Goal: Task Accomplishment & Management: Use online tool/utility

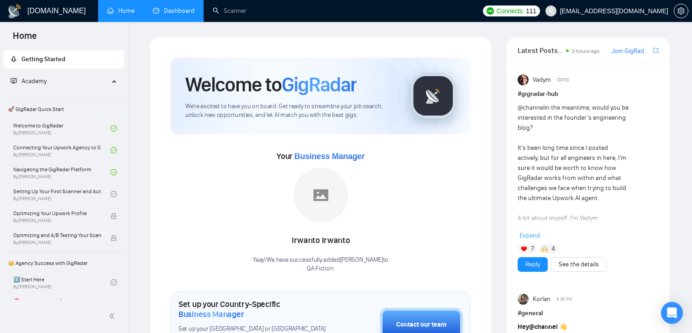
click at [171, 9] on link "Dashboard" at bounding box center [174, 11] width 42 height 8
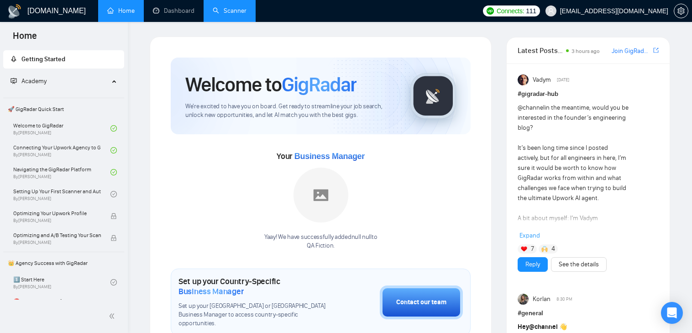
click at [232, 11] on link "Scanner" at bounding box center [230, 11] width 34 height 8
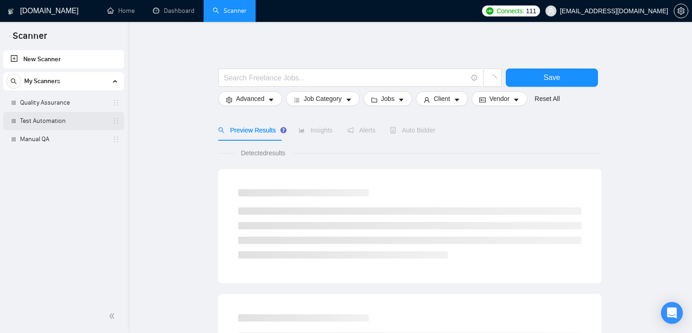
click at [52, 121] on link "Test Automation" at bounding box center [63, 121] width 87 height 18
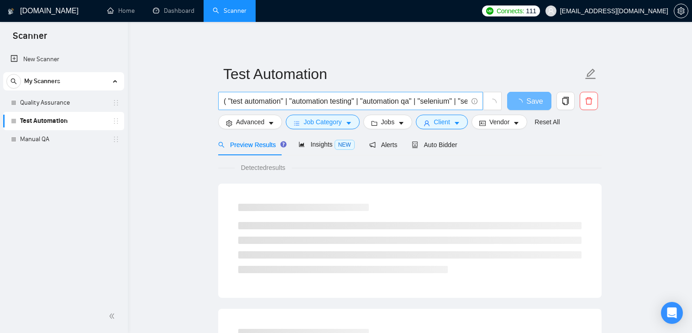
click at [336, 101] on input "( "test automation" | "automation testing" | "automation qa" | "selenium" | "se…" at bounding box center [346, 100] width 244 height 11
paste input "auto*) ((qa*) | (qc*) | (test*) | "Quality assurance" | "(QA)" | engineer | "Qu…"
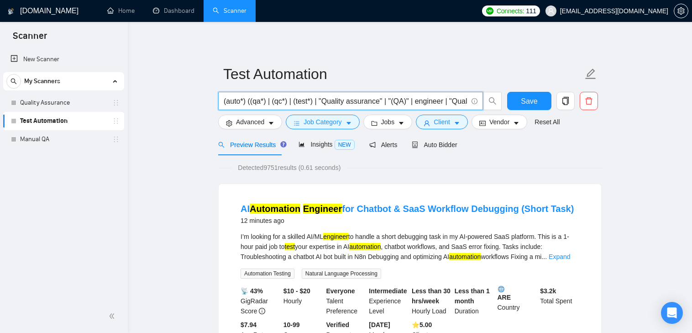
click at [318, 101] on input "(auto*) ((qa*) | (qc*) | (test*) | "Quality assurance" | "(QA)" | engineer | "Q…" at bounding box center [346, 100] width 244 height 11
type input "(auto*) ((qa*) | (qc*) | (test*) | "Quality assurance" | "(QA)" | engineer | "Q…"
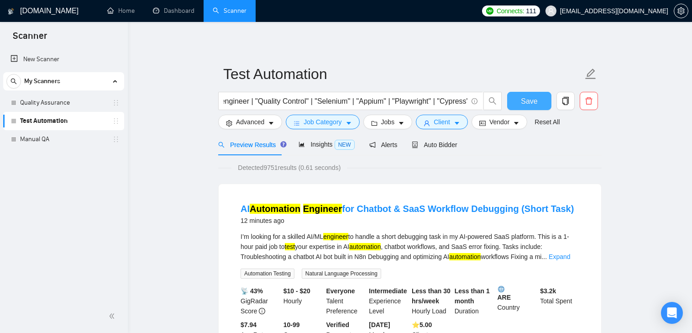
scroll to position [0, 0]
click at [523, 103] on span "Save" at bounding box center [529, 100] width 16 height 11
click at [132, 9] on link "Home" at bounding box center [120, 11] width 27 height 8
